Goal: Task Accomplishment & Management: Use online tool/utility

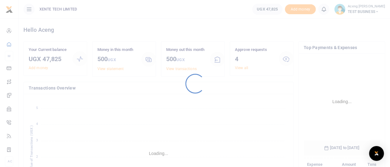
scroll to position [97, 72]
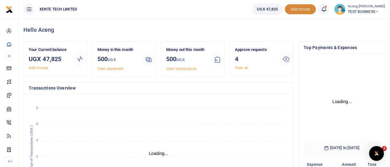
click at [302, 12] on span "Add money" at bounding box center [300, 9] width 31 height 10
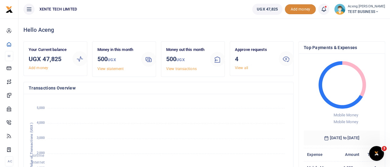
scroll to position [0, 0]
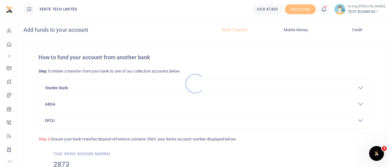
click at [123, 90] on div at bounding box center [195, 83] width 390 height 167
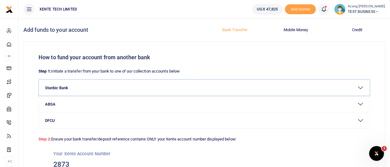
click at [145, 93] on button "Stanbic Bank" at bounding box center [204, 88] width 331 height 16
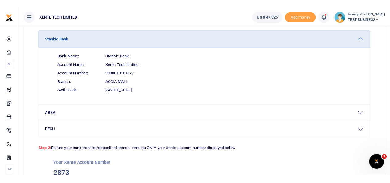
scroll to position [57, 0]
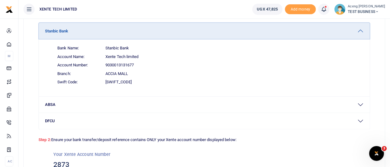
click at [141, 37] on button "Stanbic Bank" at bounding box center [204, 31] width 331 height 16
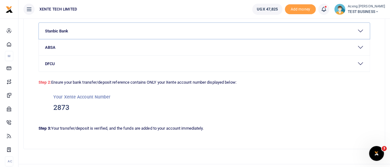
click at [141, 29] on button "Stanbic Bank" at bounding box center [204, 31] width 331 height 16
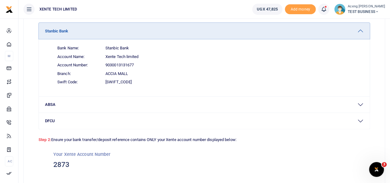
click at [156, 36] on button "Stanbic Bank" at bounding box center [204, 31] width 331 height 16
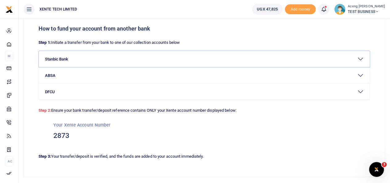
scroll to position [33, 0]
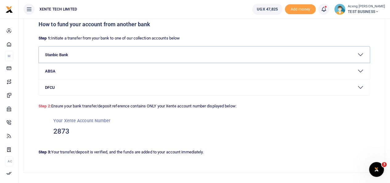
click at [78, 59] on button "Stanbic Bank" at bounding box center [204, 55] width 331 height 16
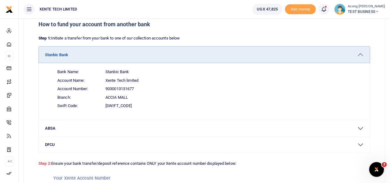
click at [83, 54] on button "Stanbic Bank" at bounding box center [204, 55] width 331 height 16
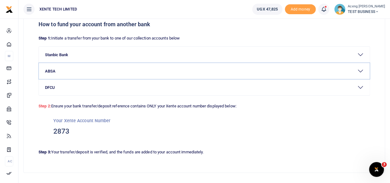
click at [80, 71] on button "ABSA" at bounding box center [204, 71] width 331 height 16
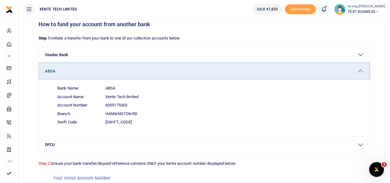
click at [90, 70] on button "ABSA" at bounding box center [204, 71] width 331 height 16
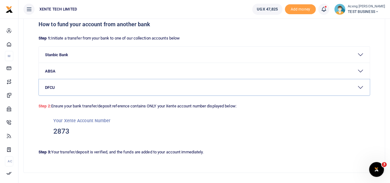
click at [78, 87] on button "DFCU" at bounding box center [204, 87] width 331 height 16
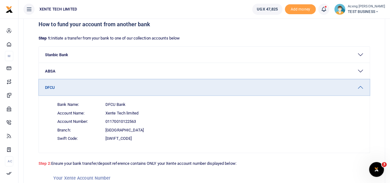
click at [78, 89] on button "DFCU" at bounding box center [204, 87] width 331 height 16
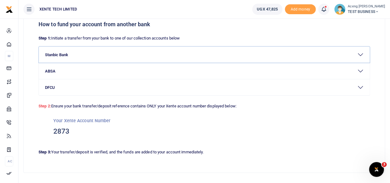
click at [94, 61] on button "Stanbic Bank" at bounding box center [204, 55] width 331 height 16
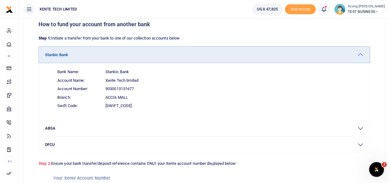
click at [89, 53] on button "Stanbic Bank" at bounding box center [204, 55] width 331 height 16
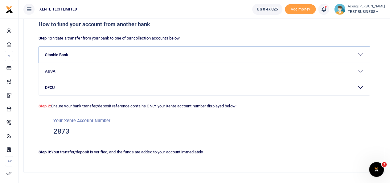
click at [92, 56] on button "Stanbic Bank" at bounding box center [204, 55] width 331 height 16
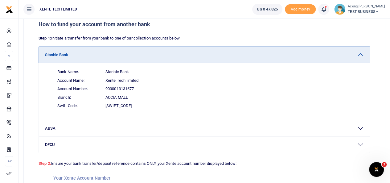
click at [106, 58] on button "Stanbic Bank" at bounding box center [204, 55] width 331 height 16
